Goal: Task Accomplishment & Management: Complete application form

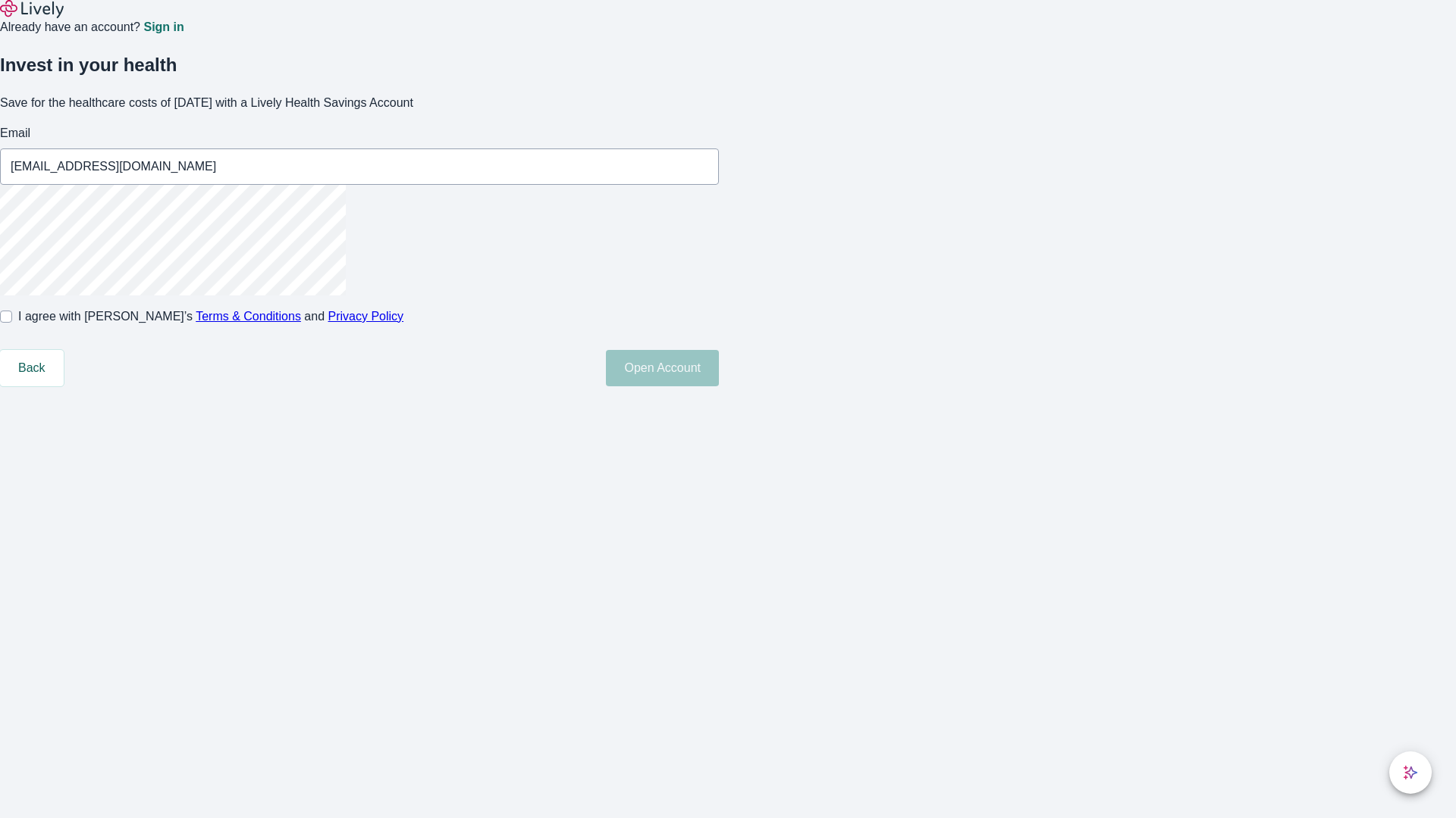
click at [12, 323] on input "I agree with Lively’s Terms & Conditions and Privacy Policy" at bounding box center [6, 317] width 12 height 12
checkbox input "true"
click at [719, 386] on button "Open Account" at bounding box center [662, 368] width 113 height 36
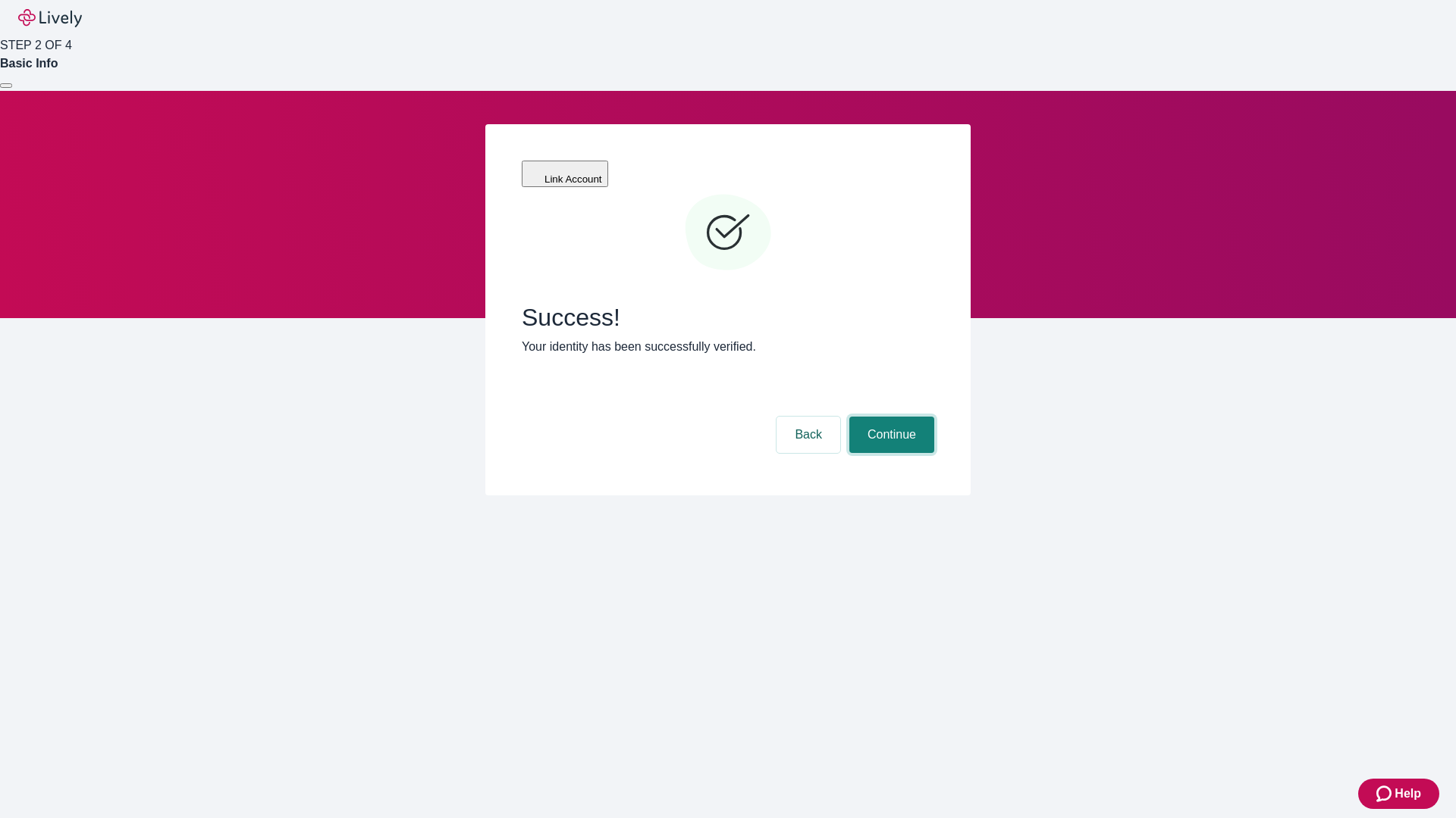
click at [890, 417] on button "Continue" at bounding box center [891, 434] width 85 height 36
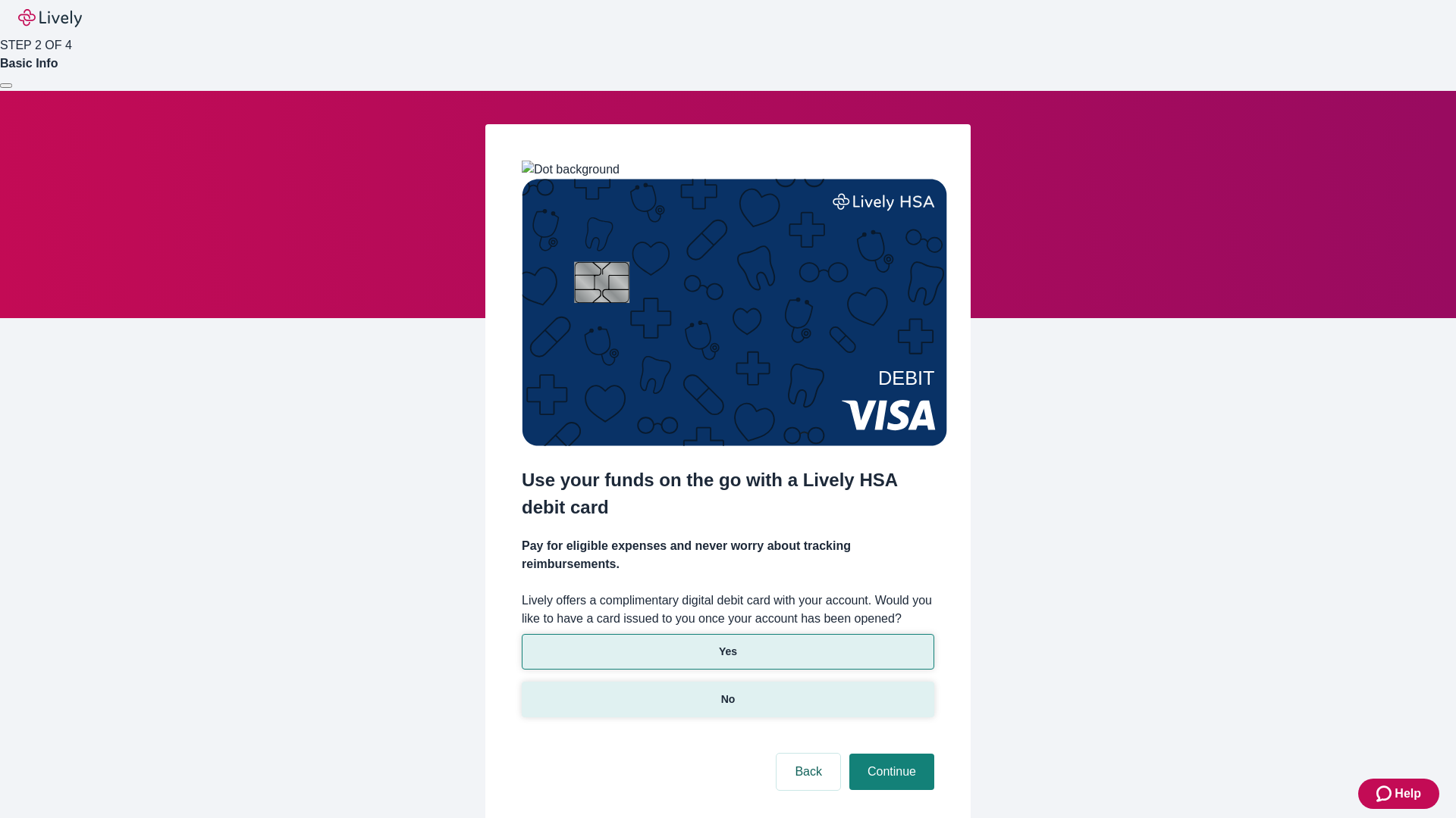
click at [727, 692] on p "No" at bounding box center [728, 700] width 14 height 16
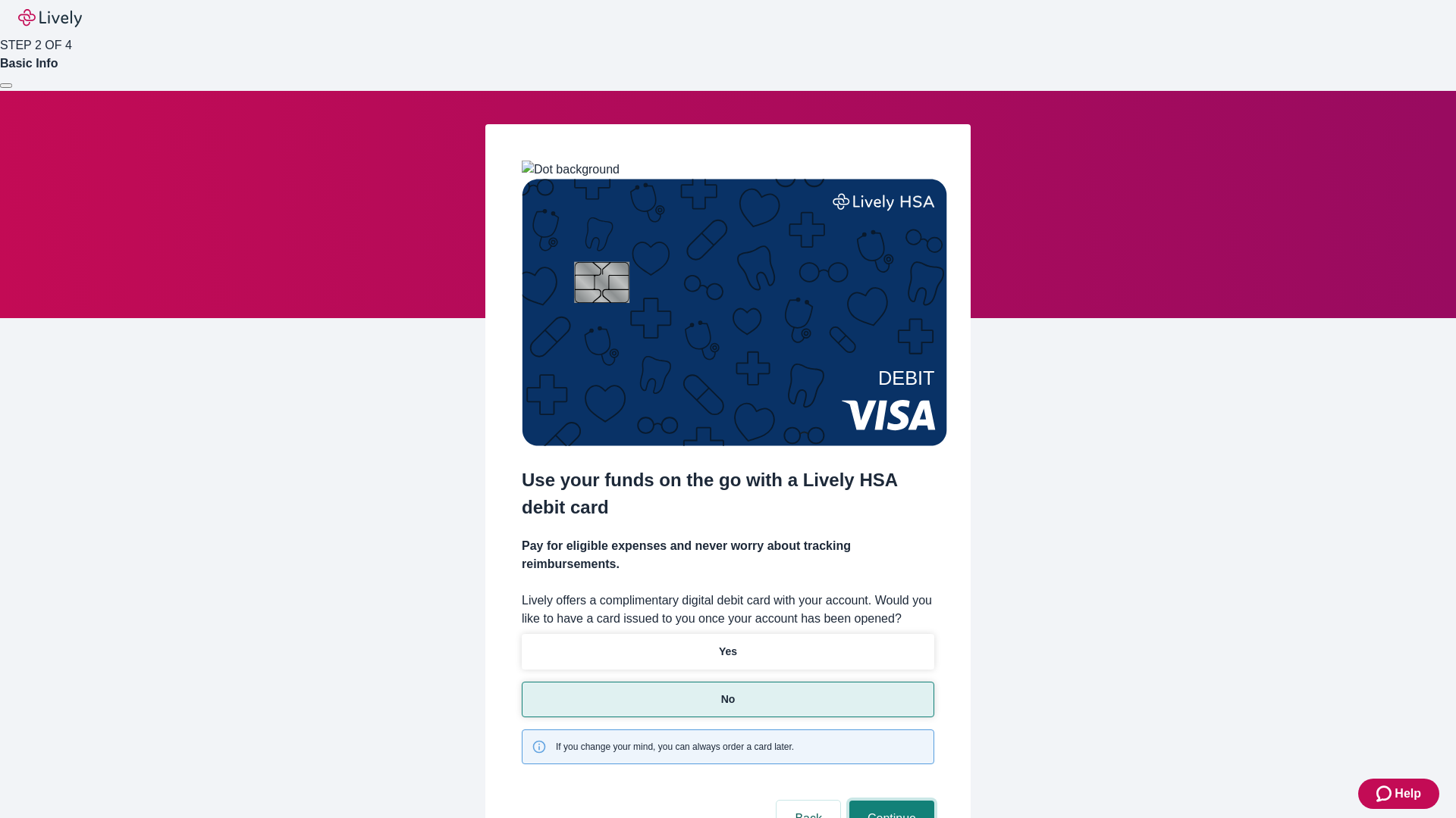
click at [890, 801] on button "Continue" at bounding box center [891, 819] width 85 height 36
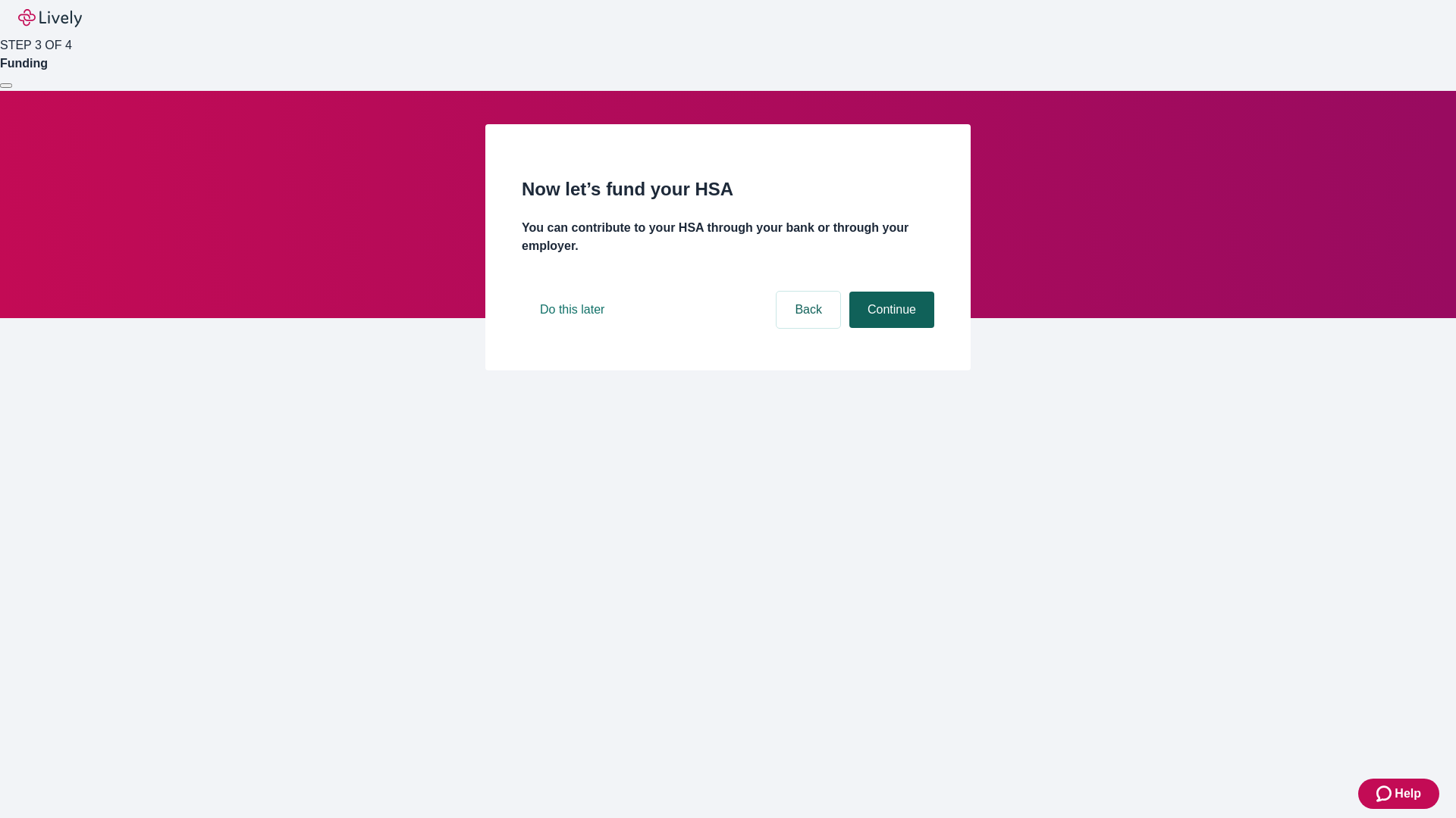
click at [890, 328] on button "Continue" at bounding box center [891, 310] width 85 height 36
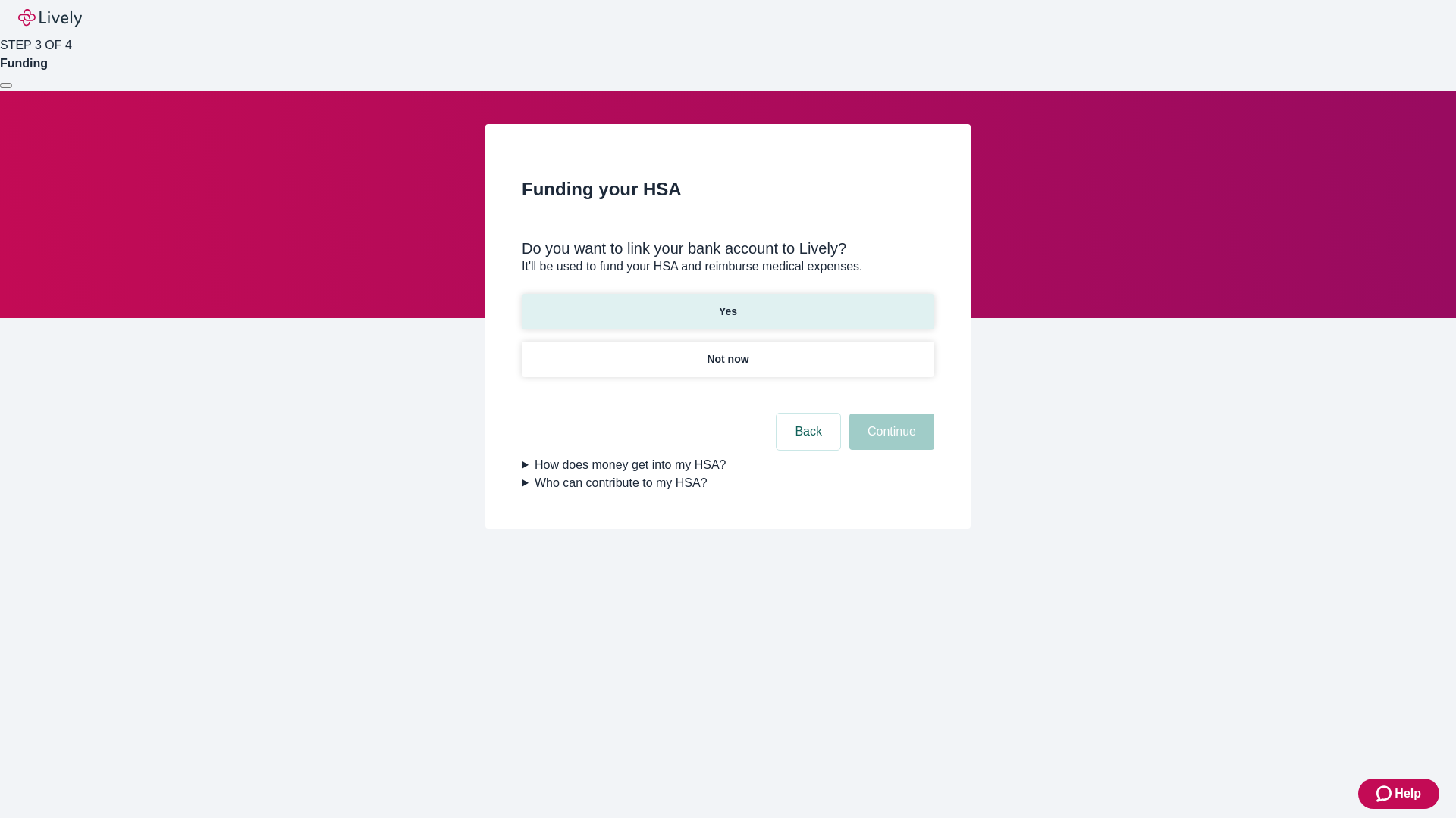
click at [727, 304] on p "Yes" at bounding box center [728, 312] width 18 height 16
click at [890, 414] on button "Continue" at bounding box center [891, 432] width 85 height 36
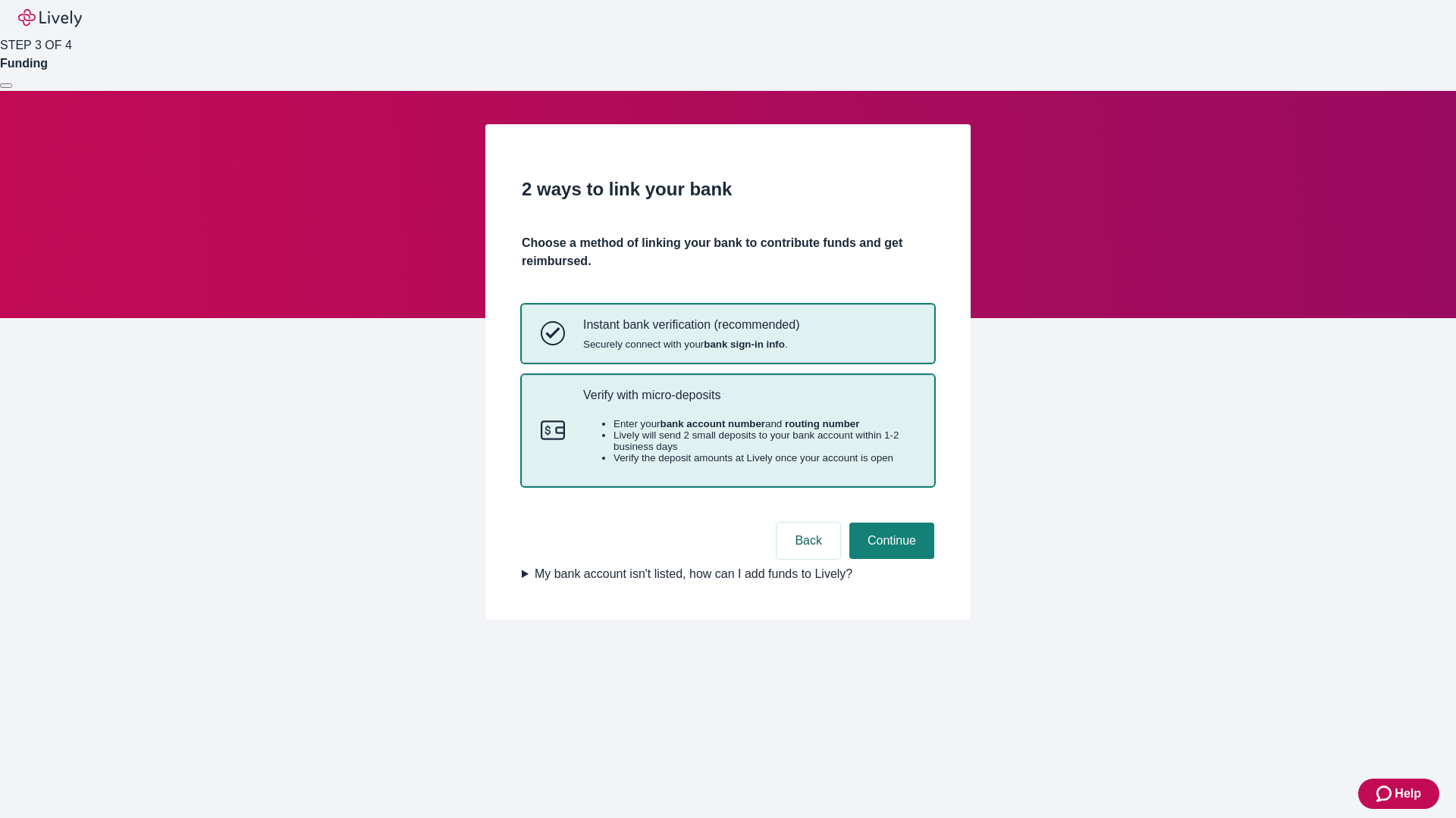
click at [748, 402] on p "Verify with micro-deposits" at bounding box center [749, 395] width 332 height 14
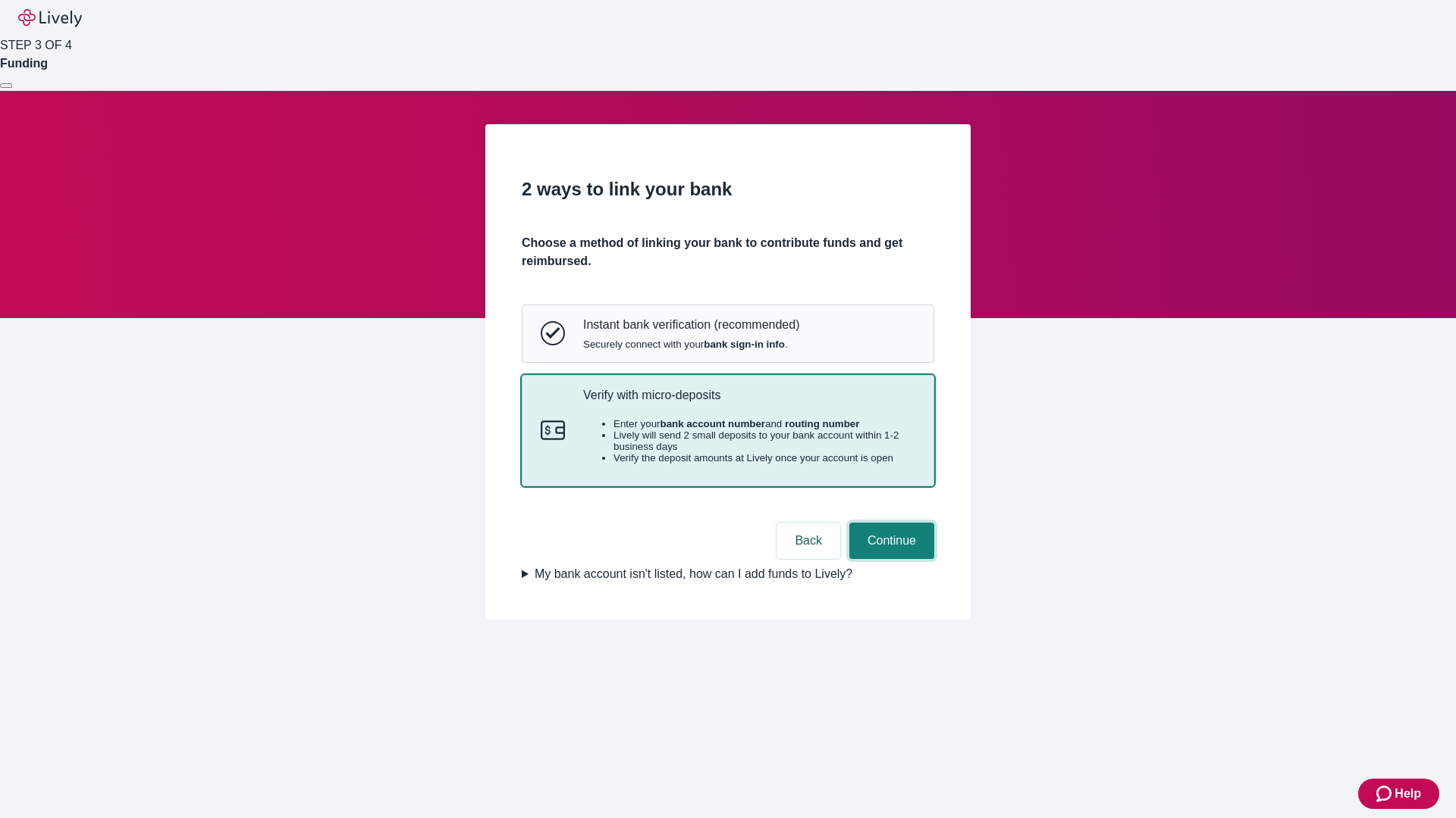
click at [890, 559] on button "Continue" at bounding box center [891, 540] width 85 height 36
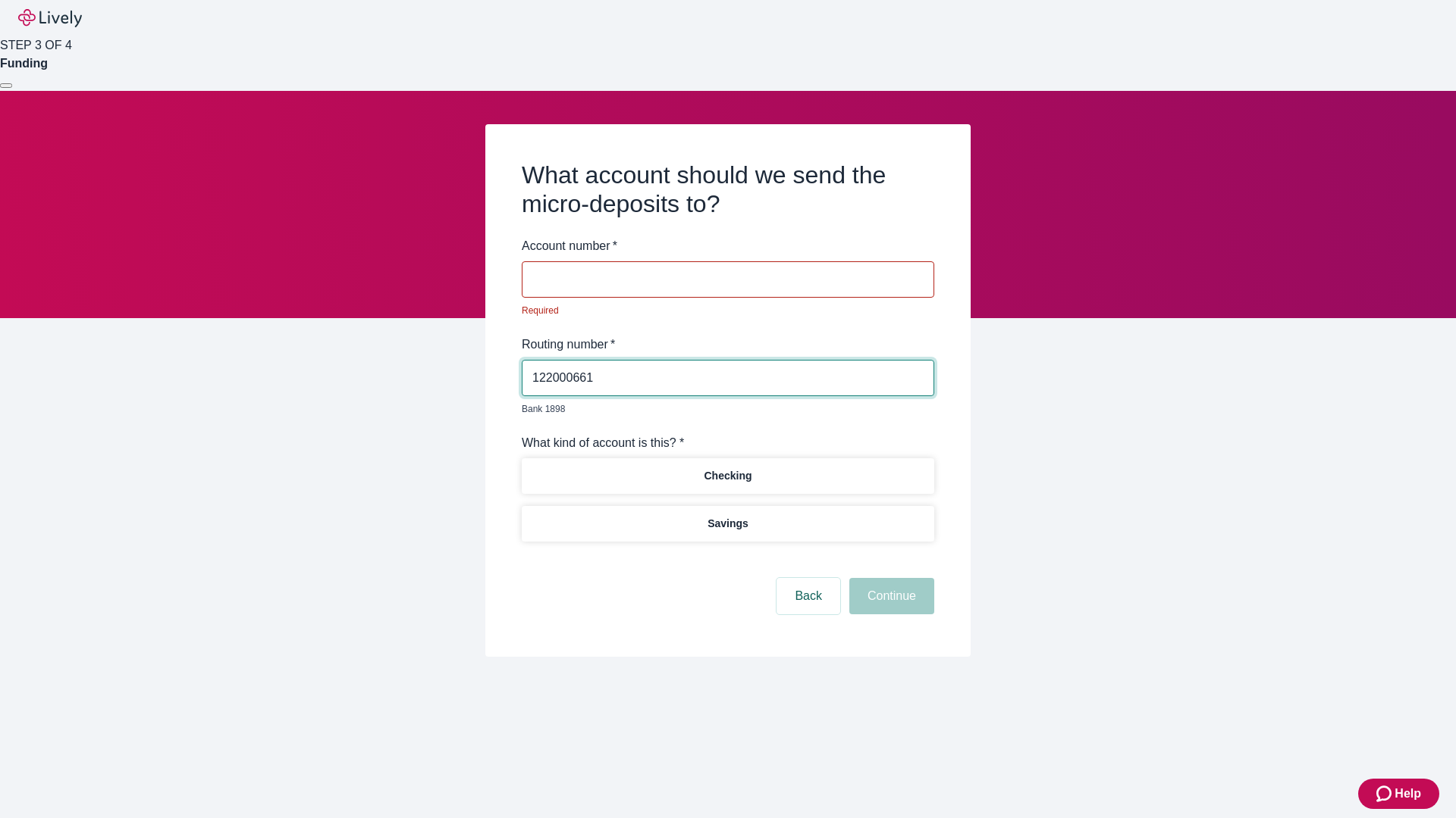
type input "122000661"
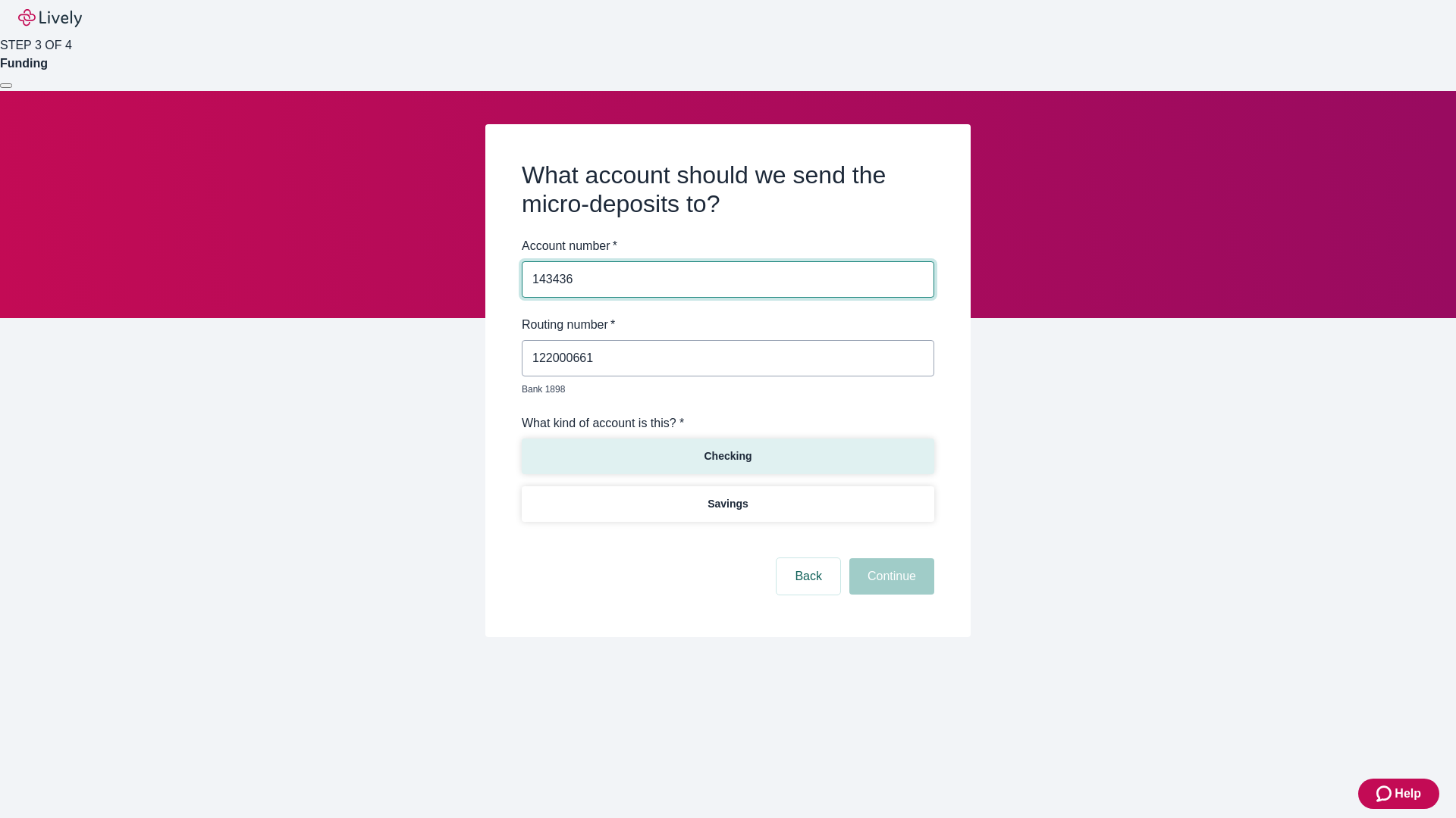
type input "143436"
click at [727, 449] on p "Checking" at bounding box center [728, 457] width 48 height 16
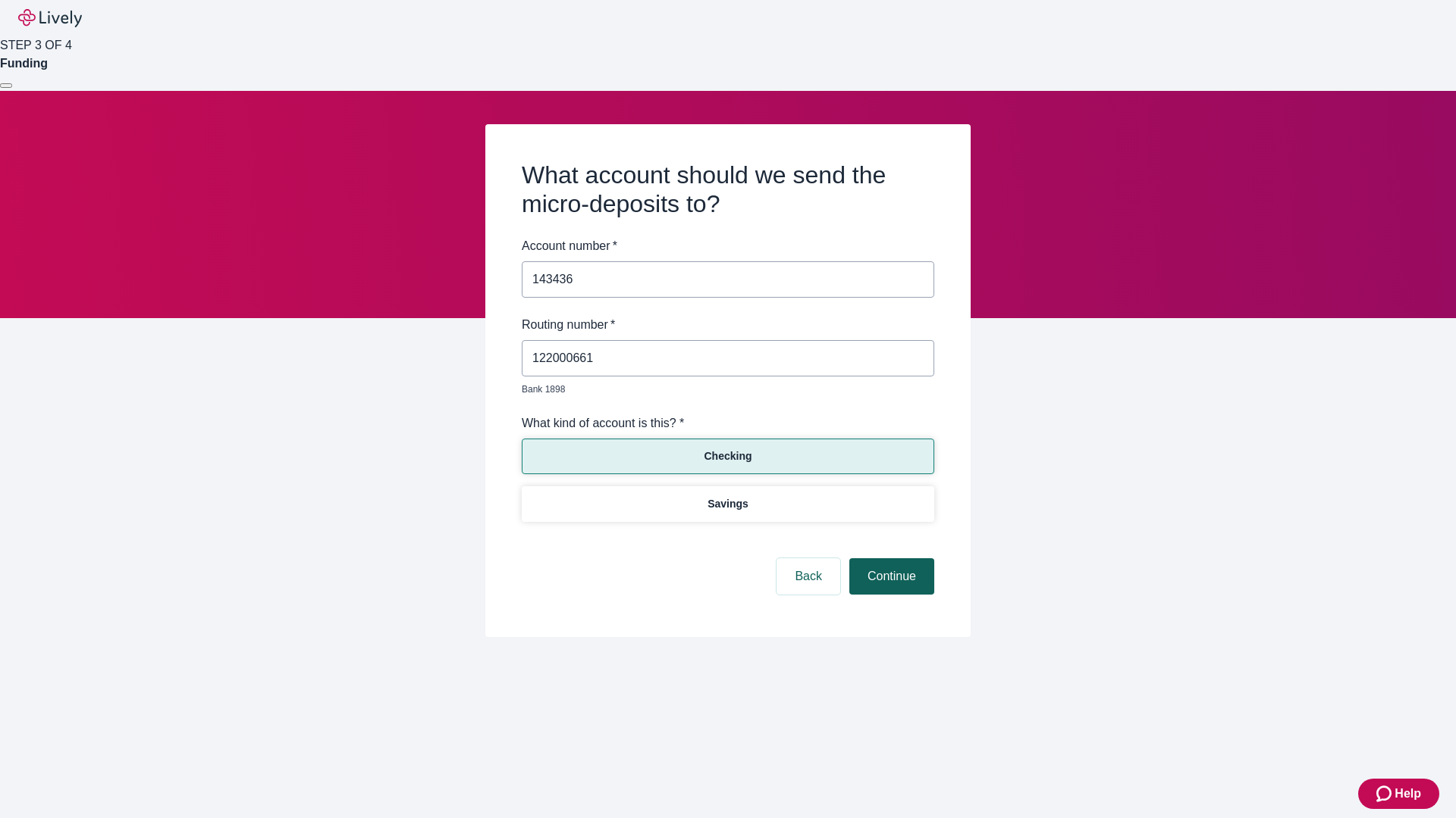
click at [890, 559] on button "Continue" at bounding box center [891, 576] width 85 height 36
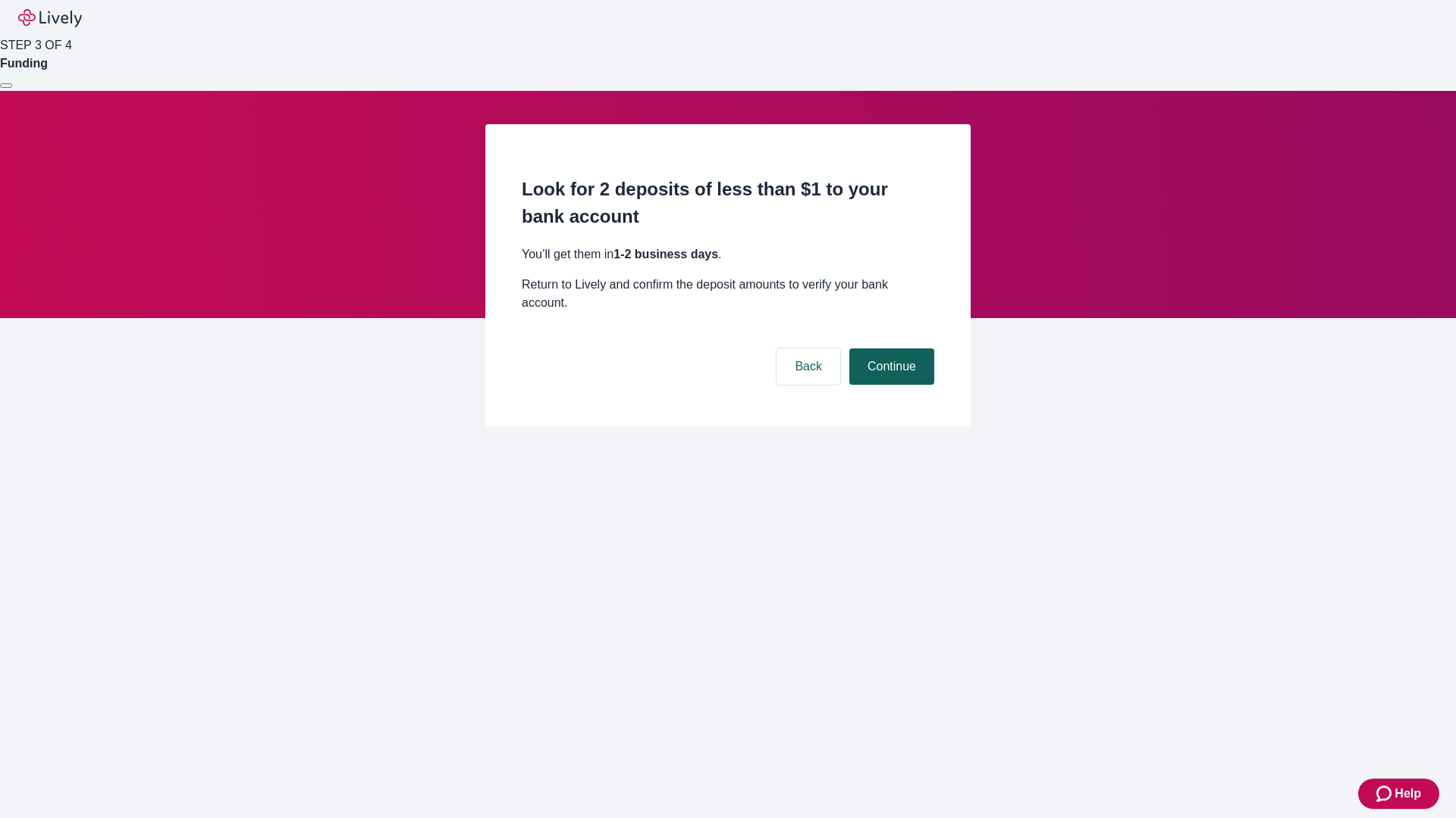
click at [890, 349] on button "Continue" at bounding box center [891, 367] width 85 height 36
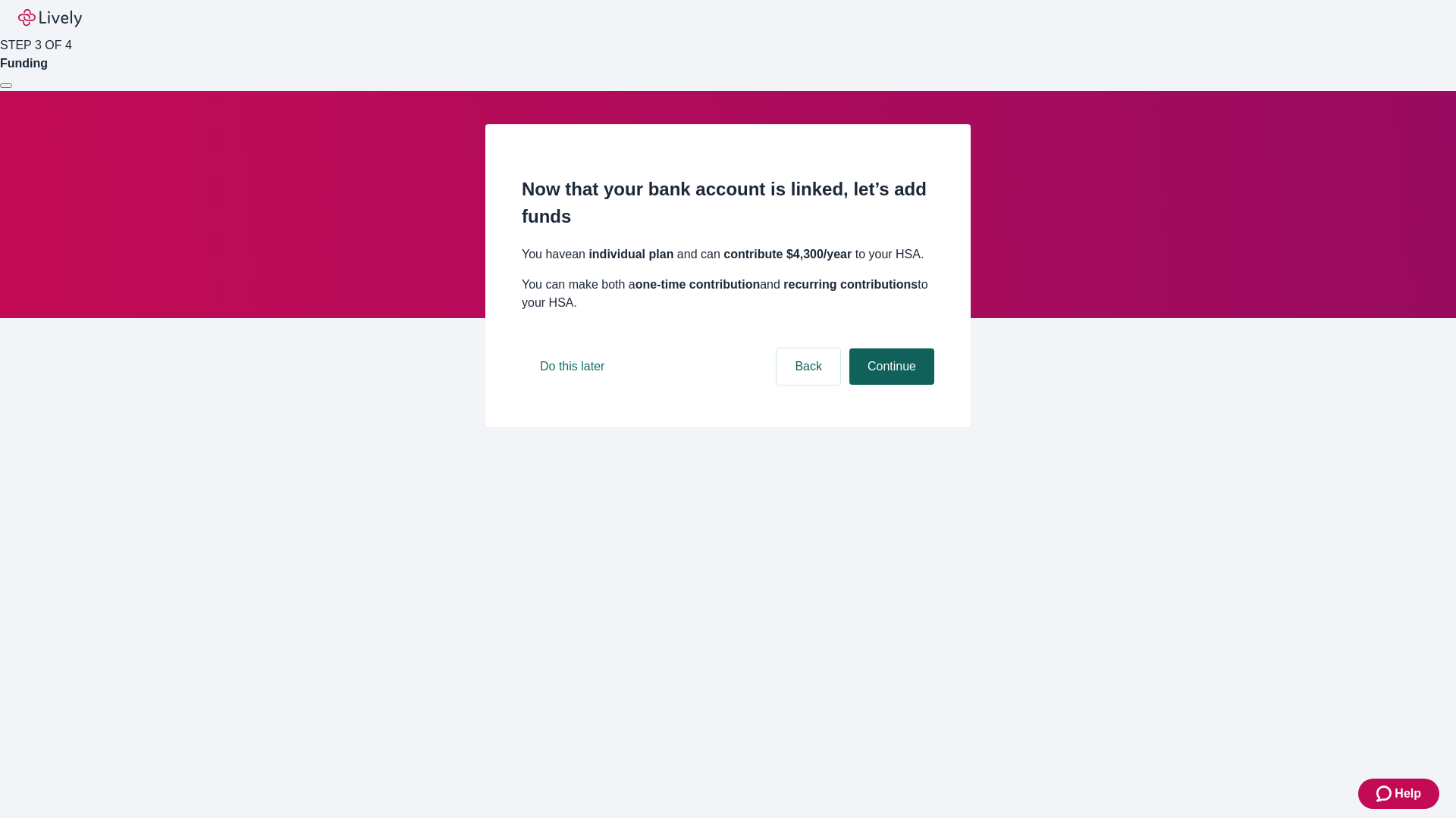
click at [890, 385] on button "Continue" at bounding box center [891, 367] width 85 height 36
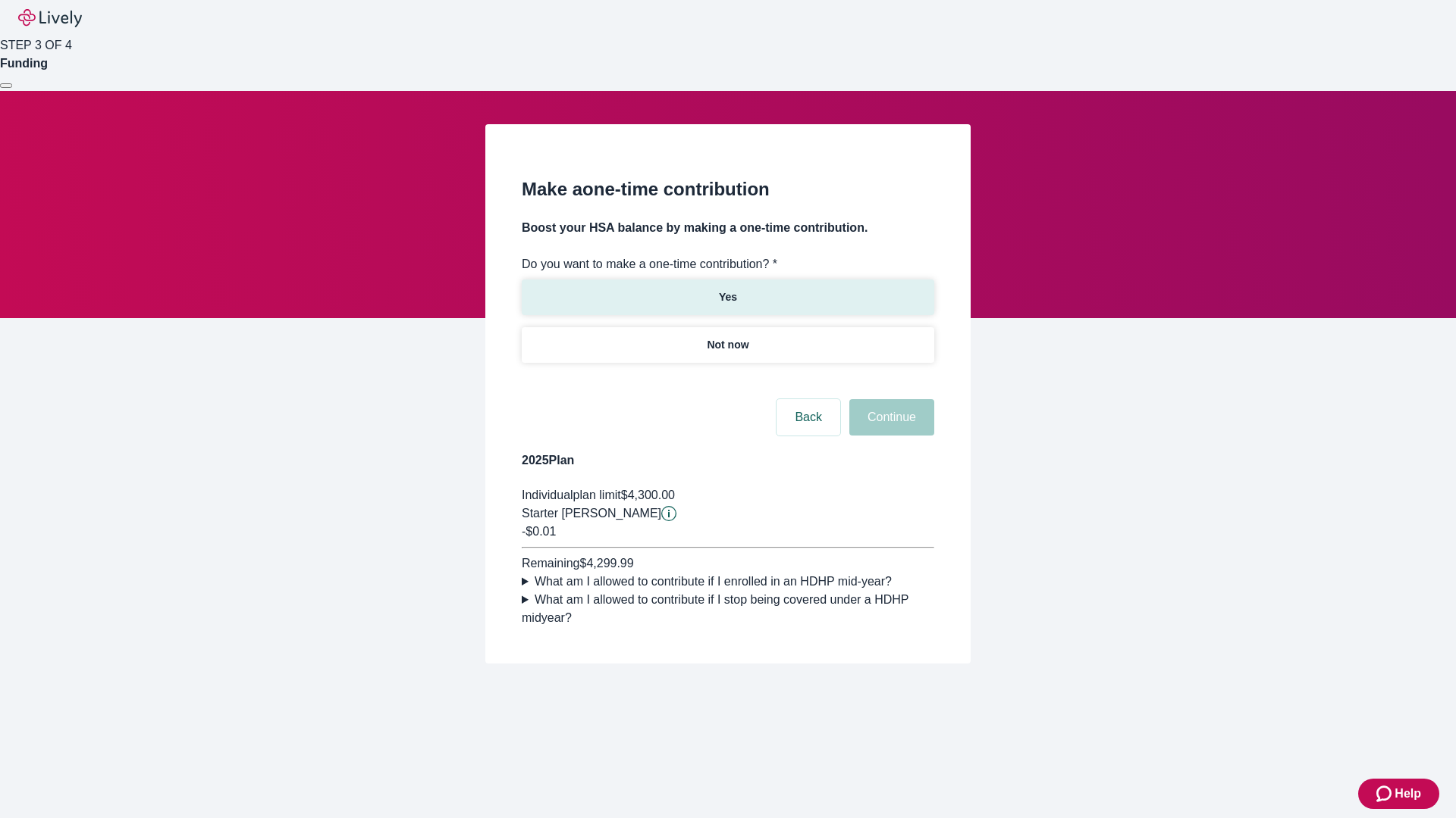
click at [727, 289] on p "Yes" at bounding box center [728, 297] width 18 height 16
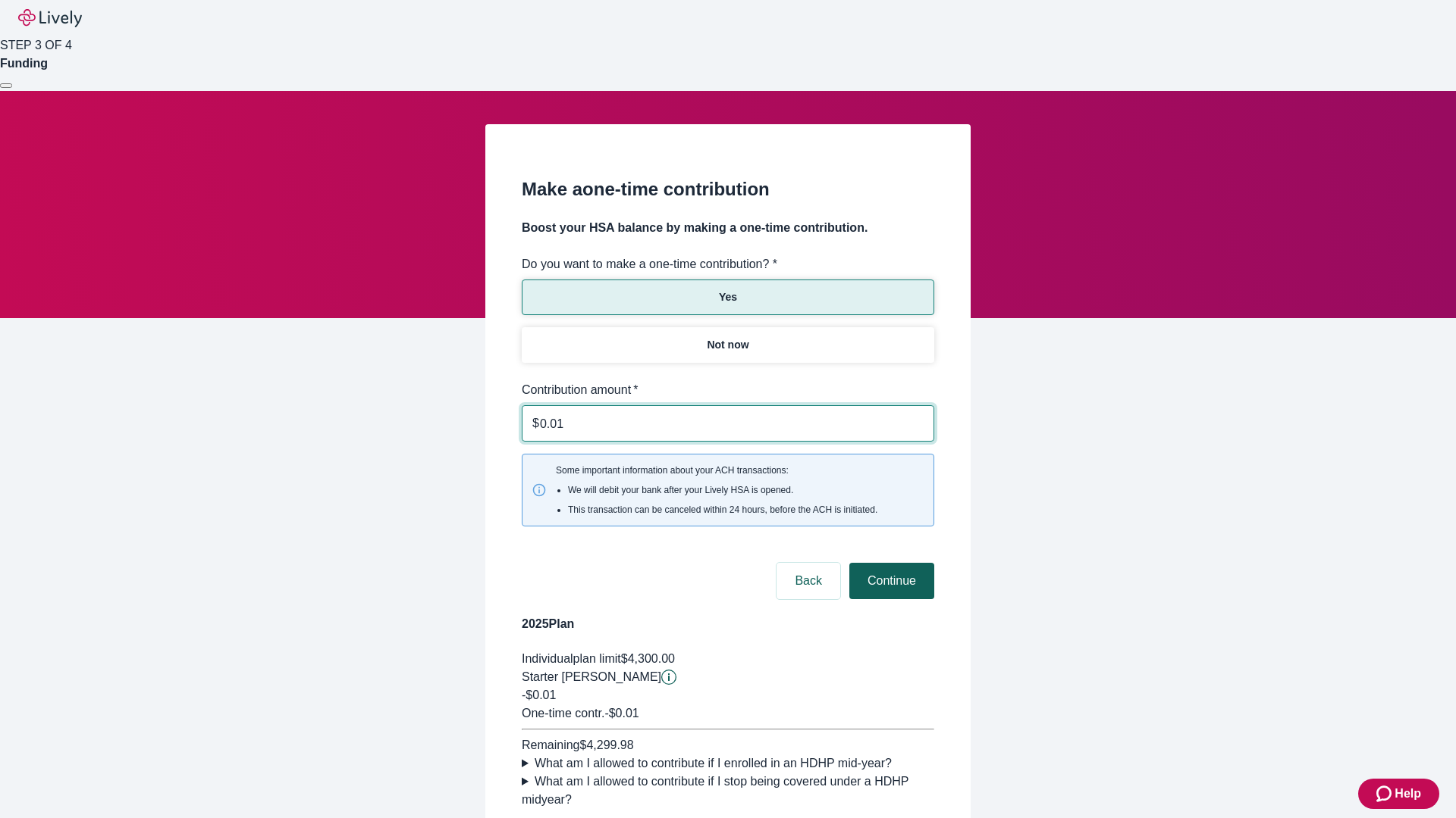
type input "0.01"
click at [890, 563] on button "Continue" at bounding box center [891, 581] width 85 height 36
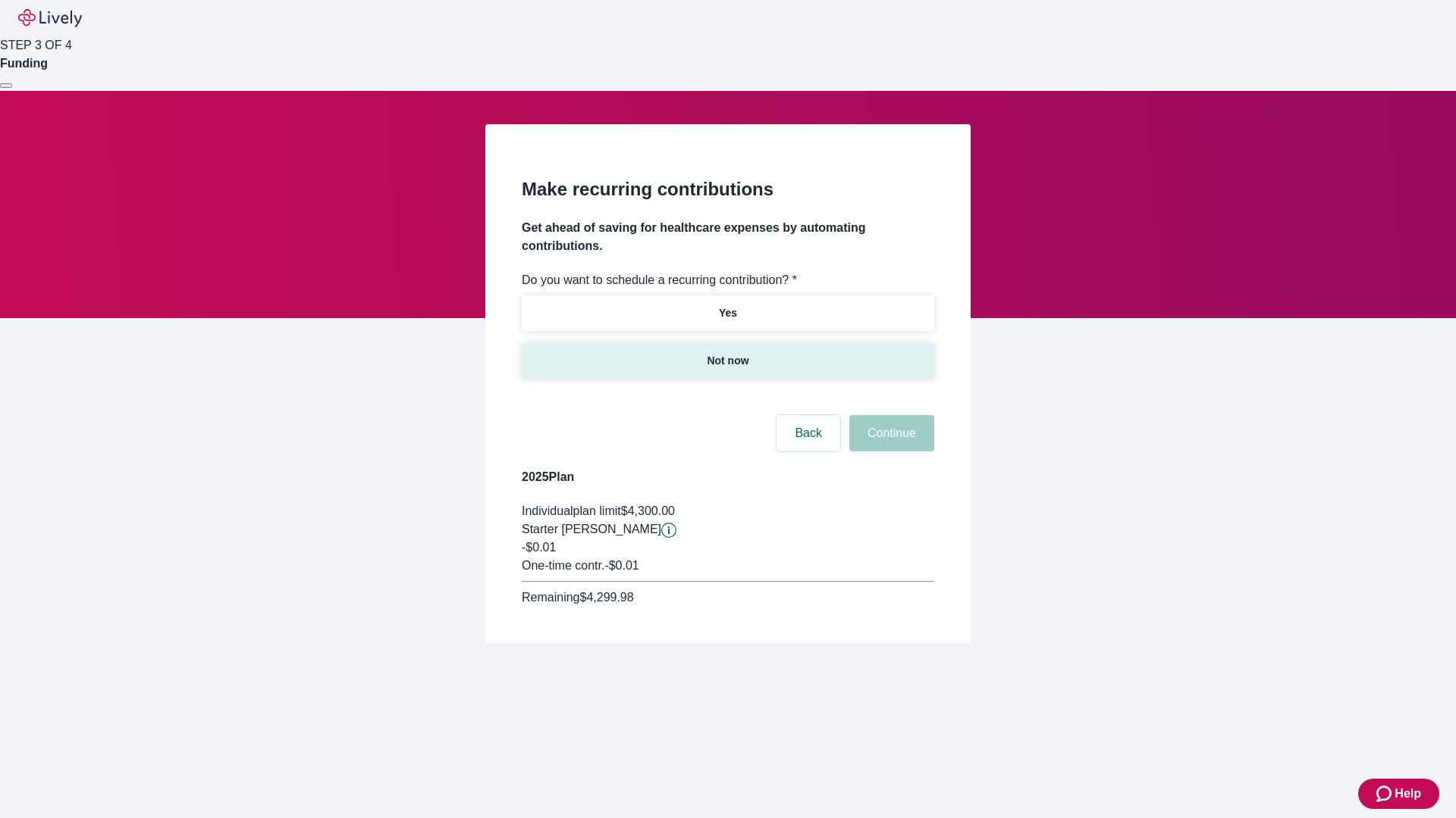
click at [727, 353] on p "Not now" at bounding box center [727, 361] width 42 height 16
click at [890, 416] on button "Continue" at bounding box center [891, 433] width 85 height 36
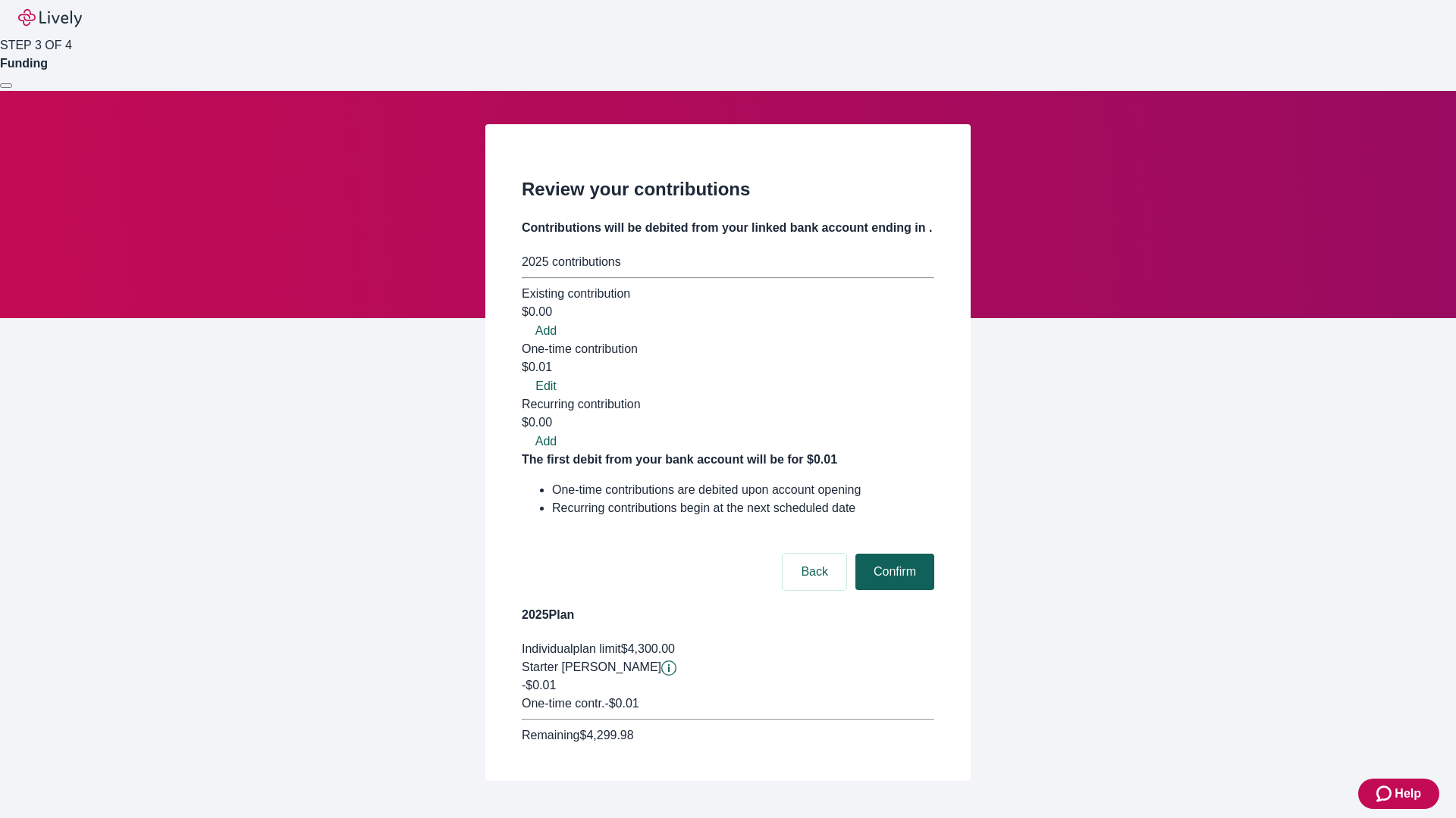
click at [892, 554] on button "Confirm" at bounding box center [894, 571] width 79 height 36
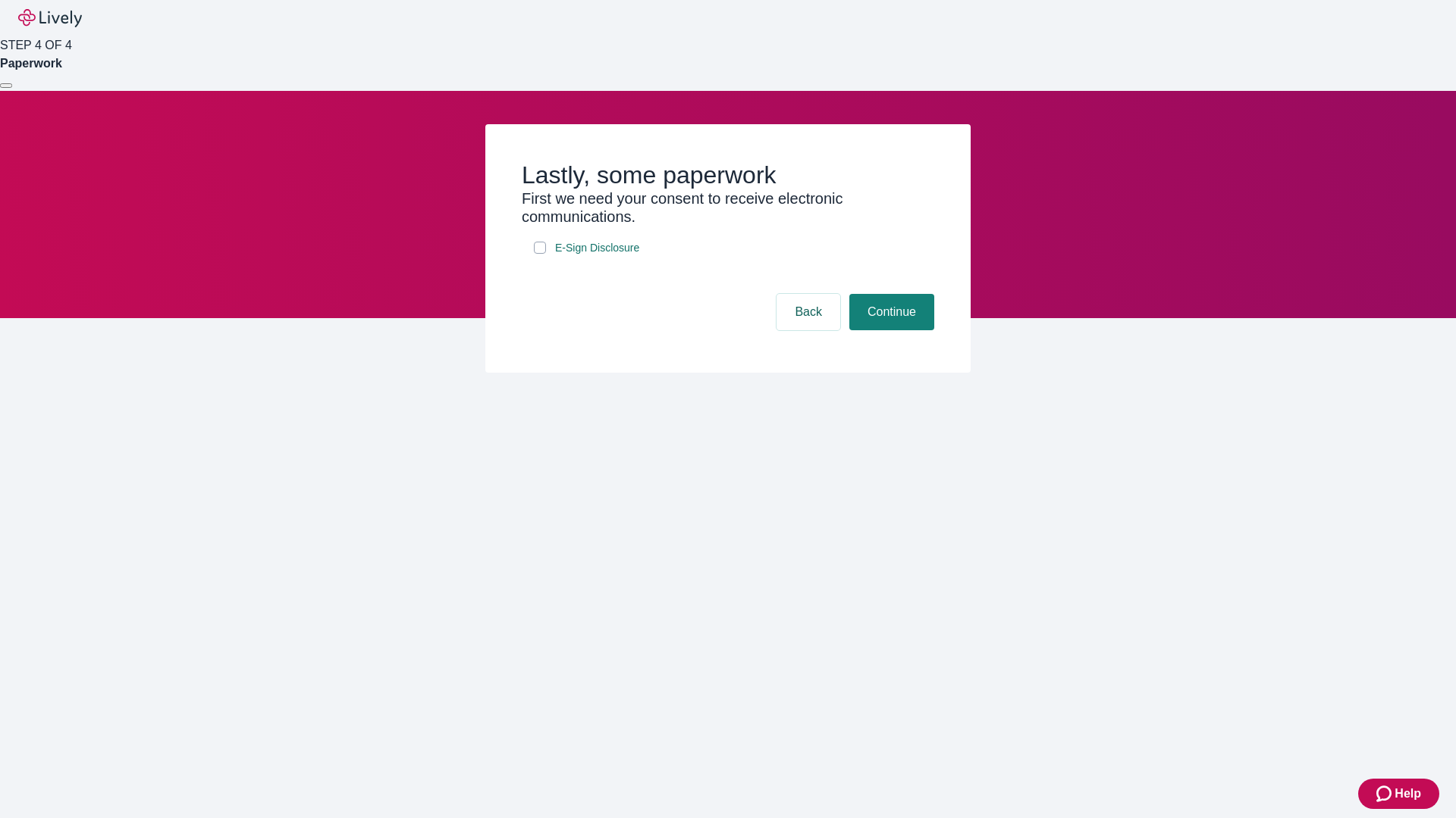
click at [540, 254] on input "E-Sign Disclosure" at bounding box center [540, 248] width 12 height 12
checkbox input "true"
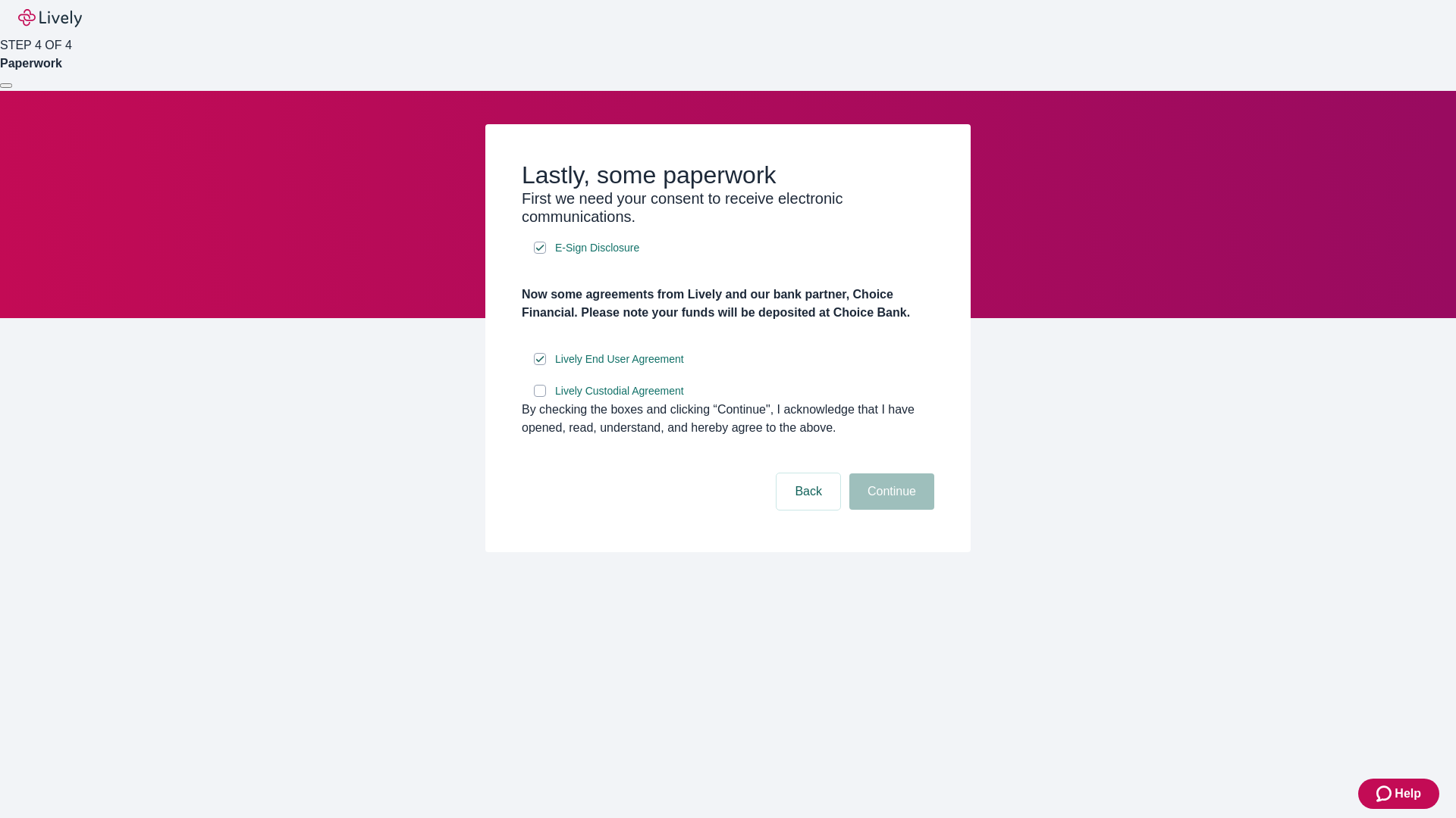
click at [540, 397] on input "Lively Custodial Agreement" at bounding box center [540, 391] width 12 height 12
checkbox input "true"
click at [890, 510] on button "Continue" at bounding box center [891, 491] width 85 height 36
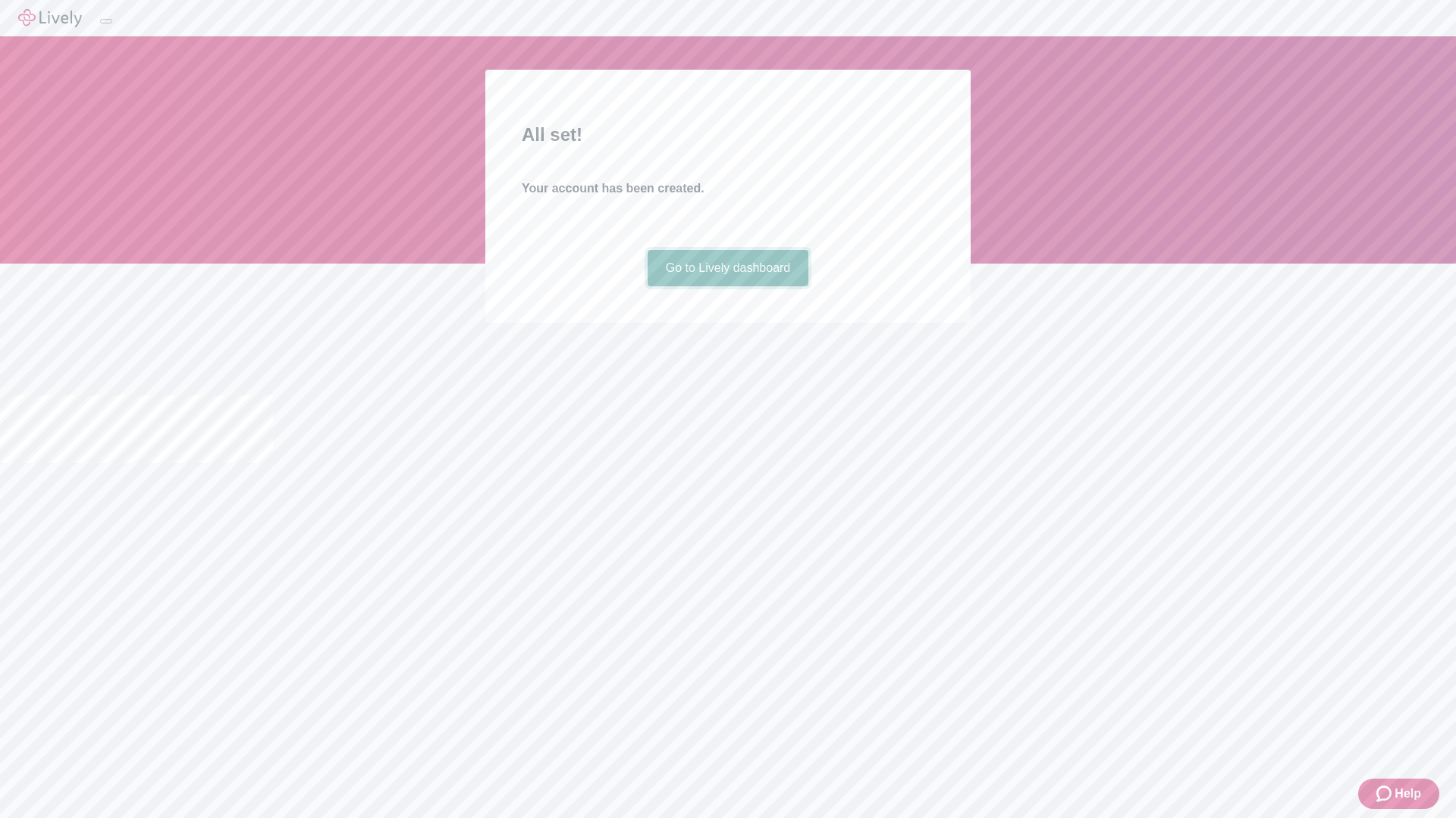
click at [727, 287] on link "Go to Lively dashboard" at bounding box center [728, 268] width 161 height 36
